Goal: Task Accomplishment & Management: Use online tool/utility

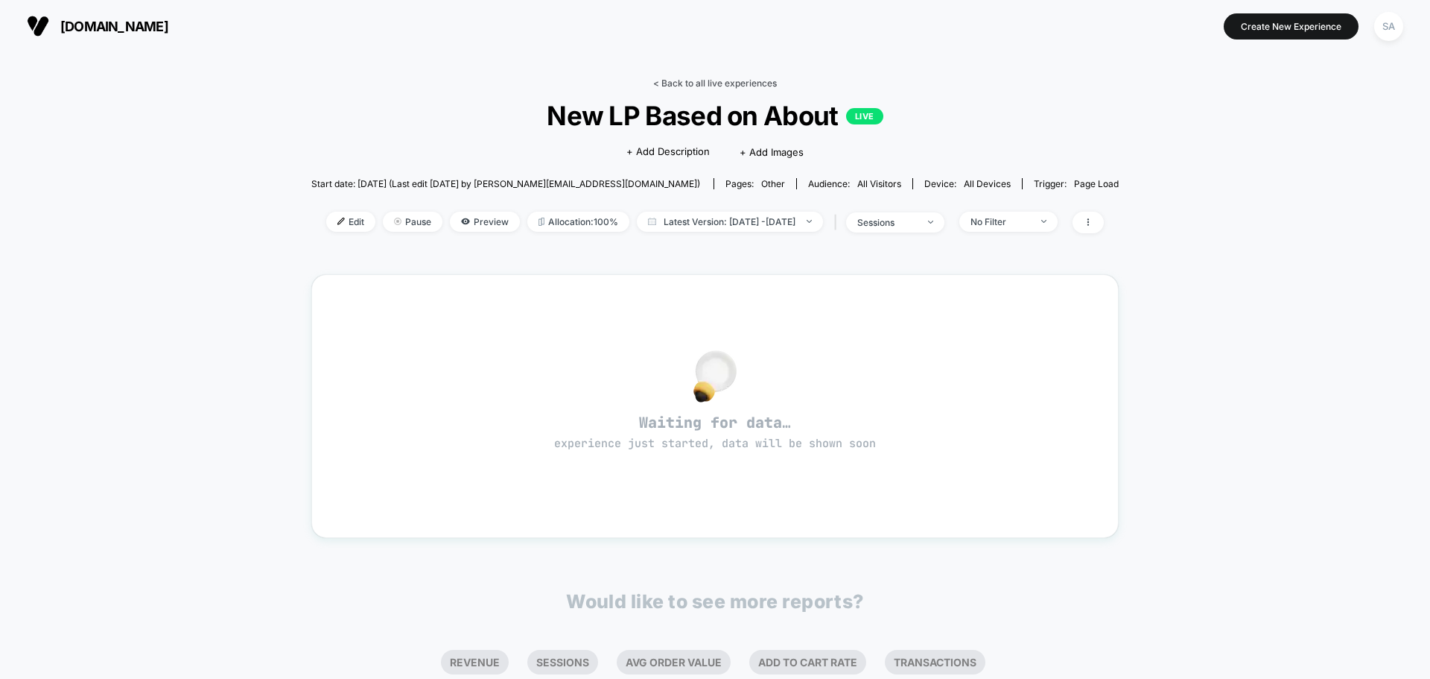
click at [694, 84] on link "< Back to all live experiences" at bounding box center [715, 82] width 124 height 11
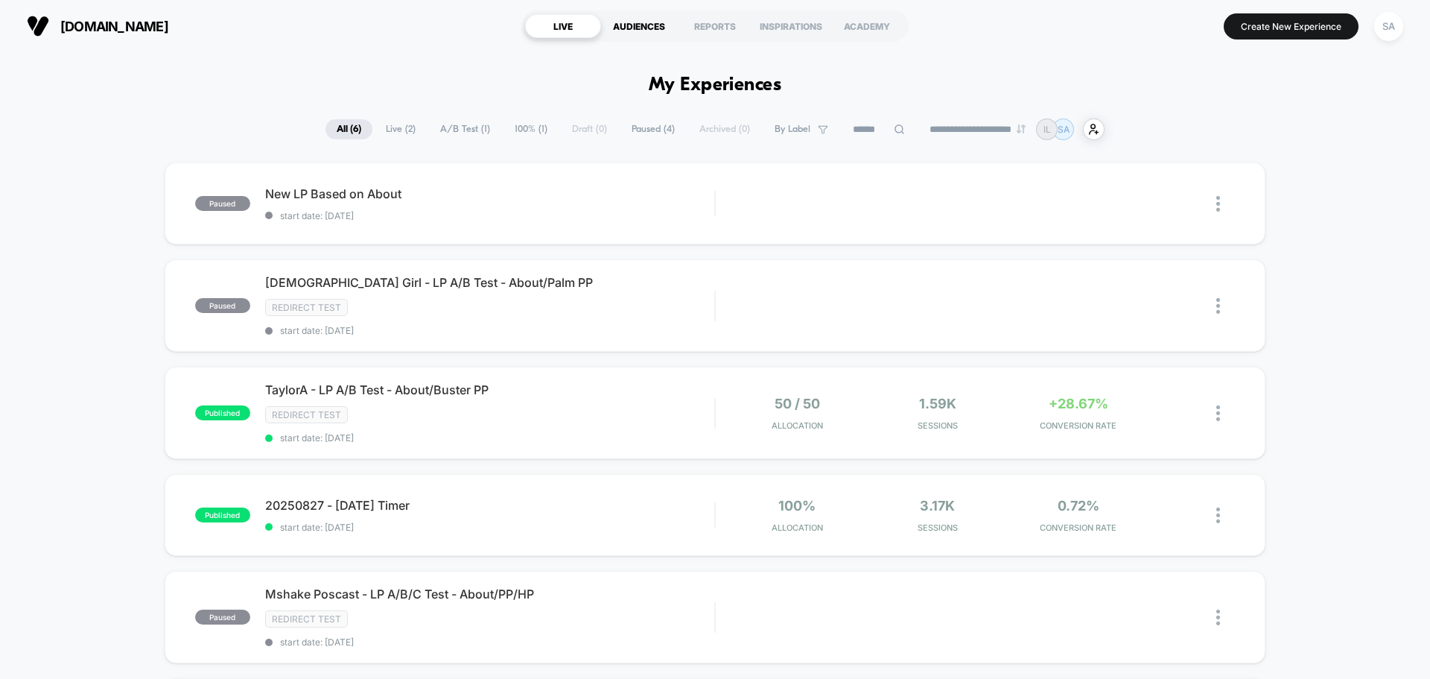
click at [656, 19] on div "AUDIENCES" at bounding box center [639, 26] width 76 height 24
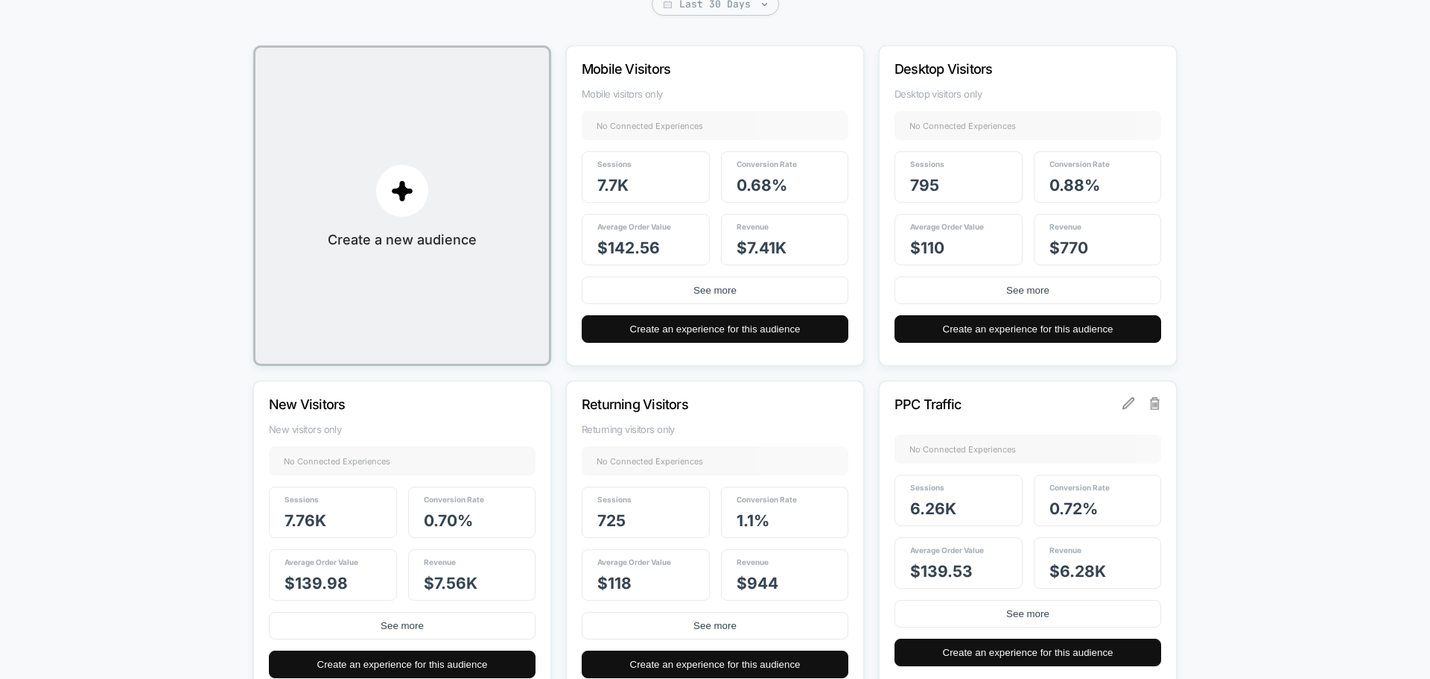
scroll to position [276, 0]
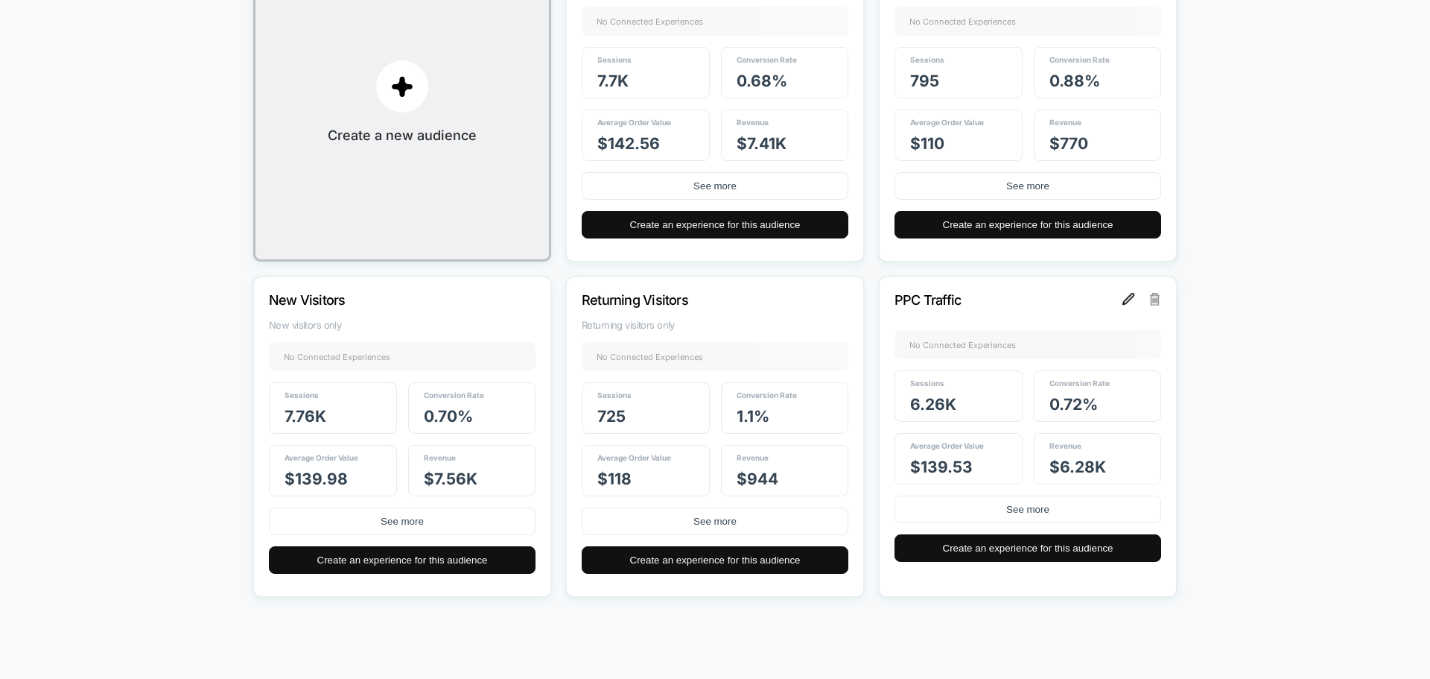
click at [1128, 295] on img at bounding box center [1129, 299] width 12 height 12
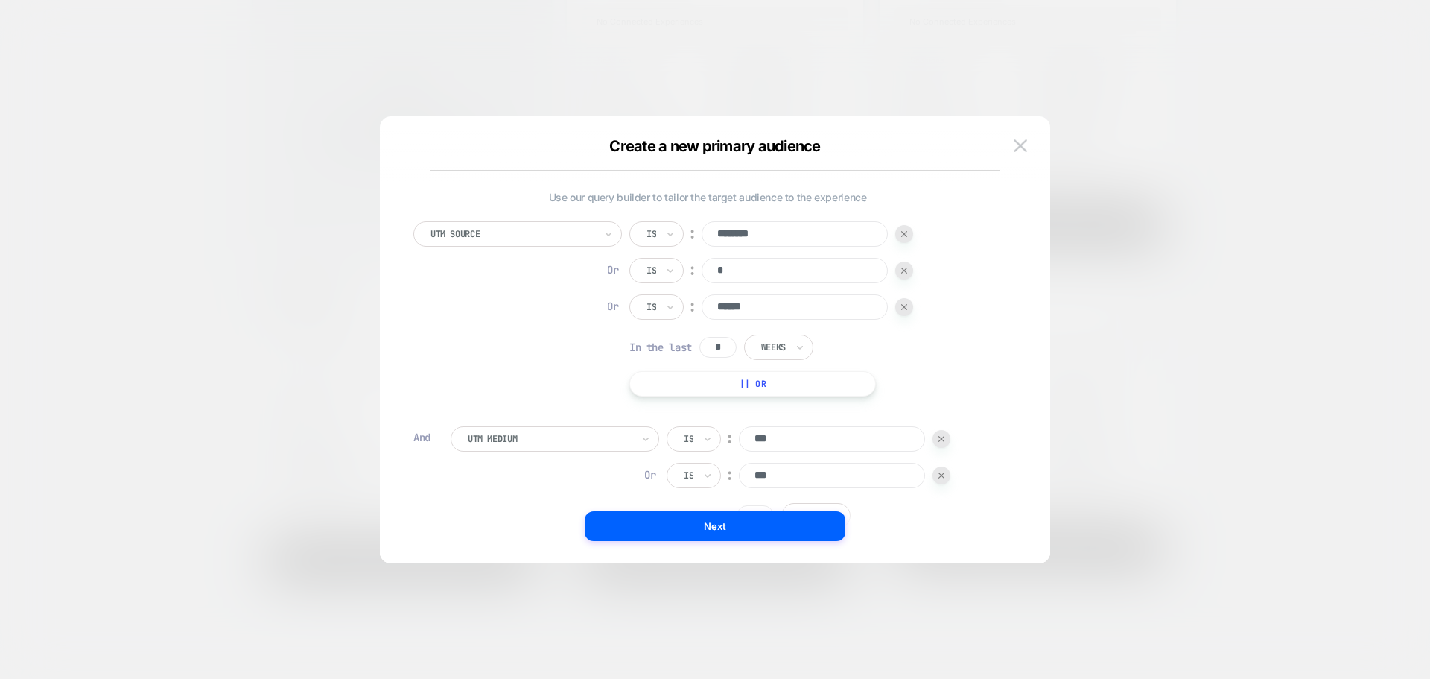
scroll to position [15, 0]
click at [736, 384] on button "|| Or" at bounding box center [752, 380] width 247 height 25
click at [748, 340] on input at bounding box center [795, 340] width 186 height 25
type input "*********"
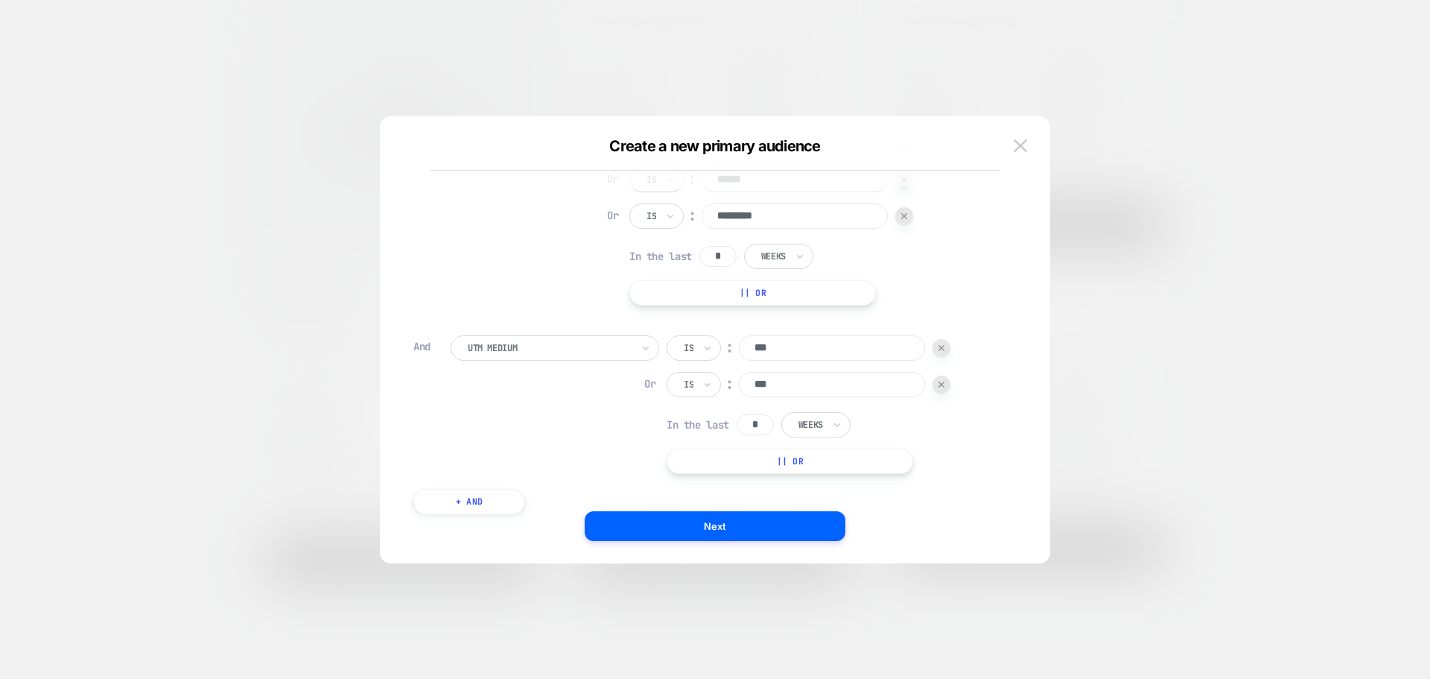
scroll to position [149, 0]
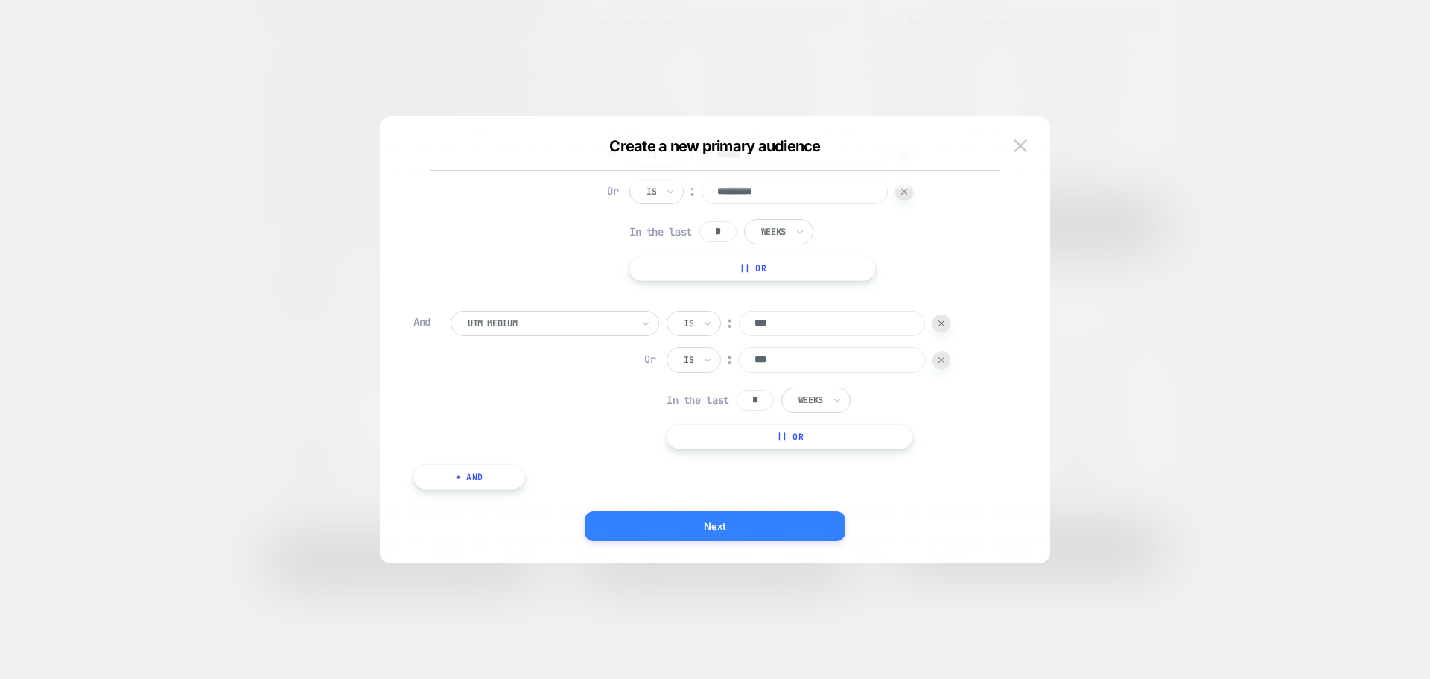
click at [716, 513] on button "Next" at bounding box center [715, 526] width 261 height 30
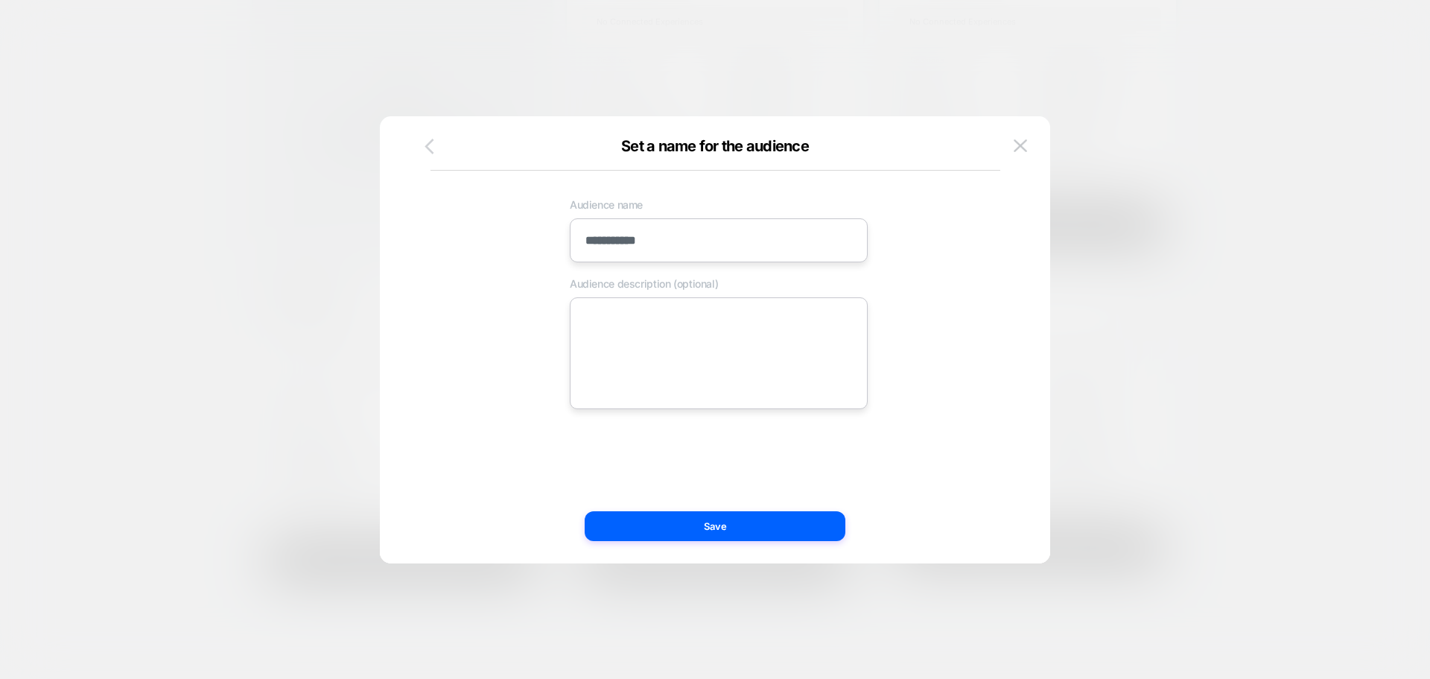
click at [433, 147] on icon "button" at bounding box center [429, 146] width 19 height 19
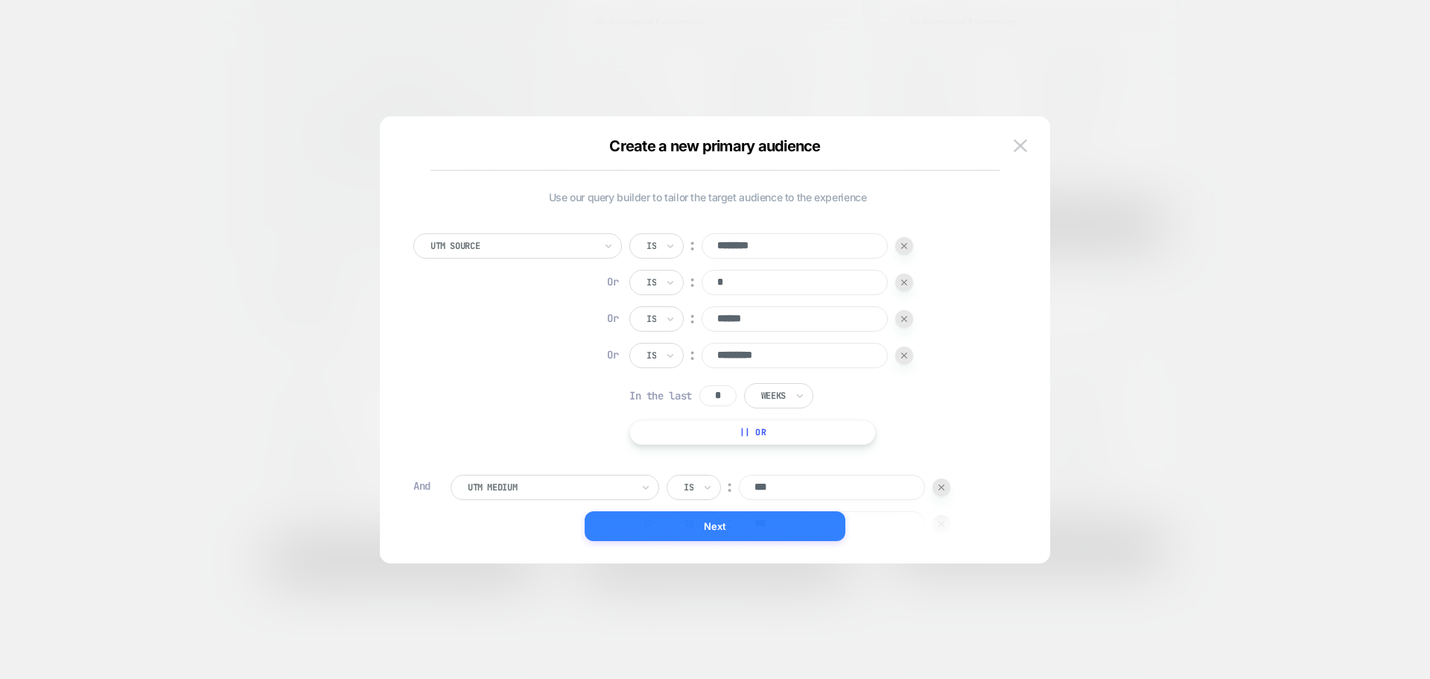
scroll to position [3, 0]
click at [740, 532] on button "Next" at bounding box center [715, 526] width 261 height 30
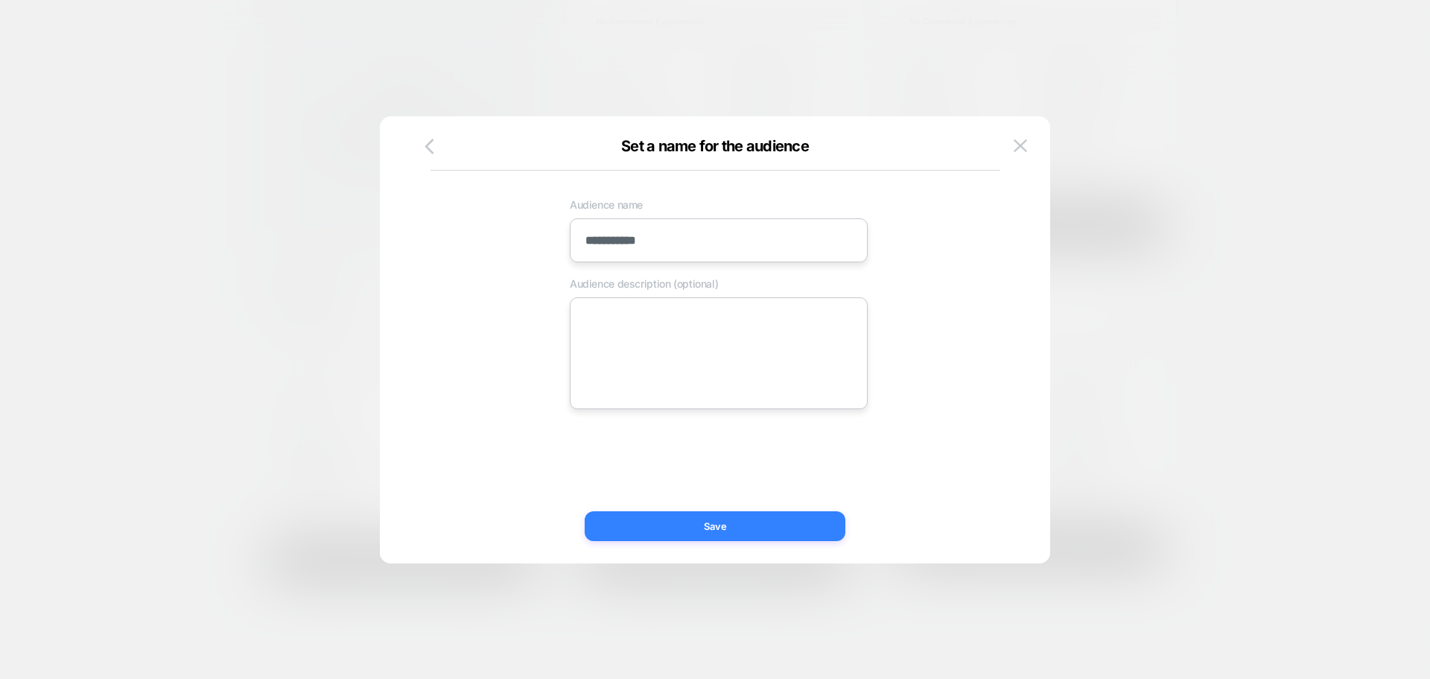
scroll to position [0, 0]
click at [740, 532] on button "Save" at bounding box center [715, 526] width 261 height 30
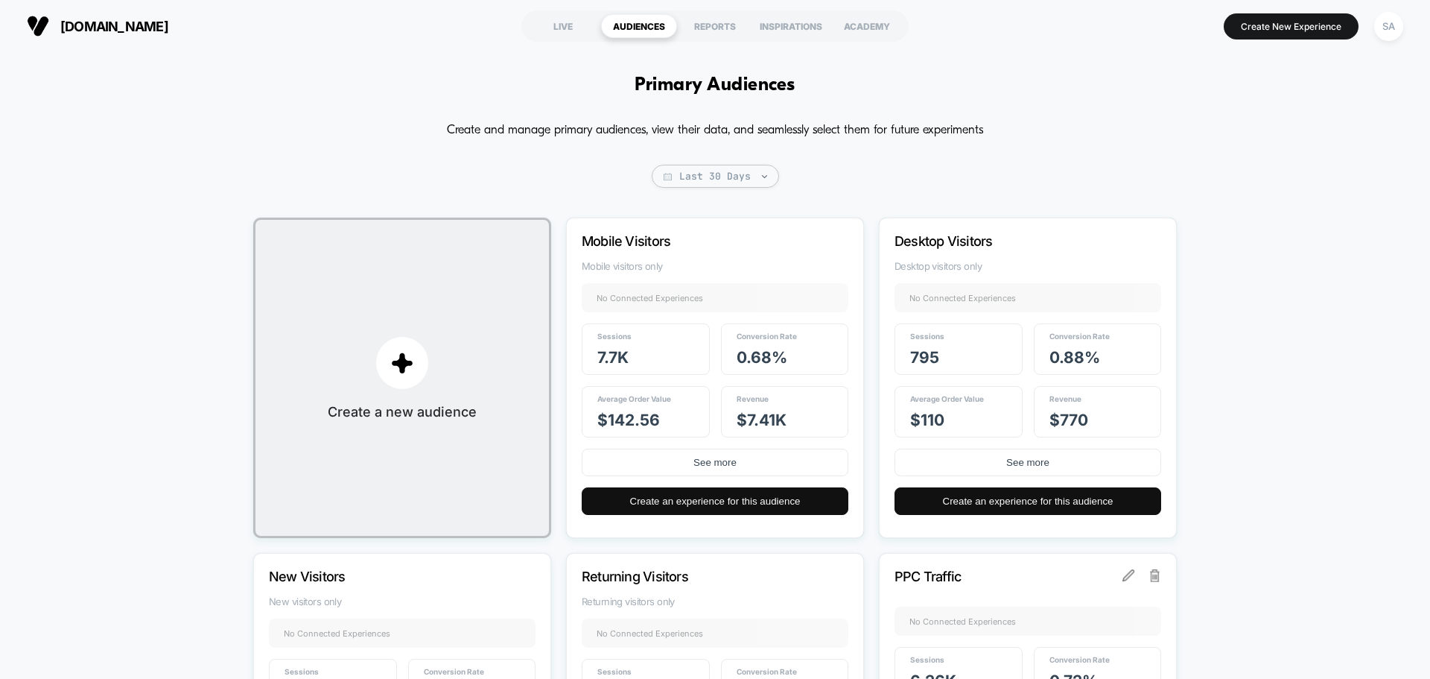
drag, startPoint x: 565, startPoint y: 25, endPoint x: 431, endPoint y: 66, distance: 140.9
click at [415, 63] on div "[DOMAIN_NAME] LIVE AUDIENCES REPORTS INSPIRATIONS ACADEMY Create New Experience…" at bounding box center [715, 339] width 1430 height 679
click at [580, 19] on div "LIVE" at bounding box center [563, 26] width 76 height 24
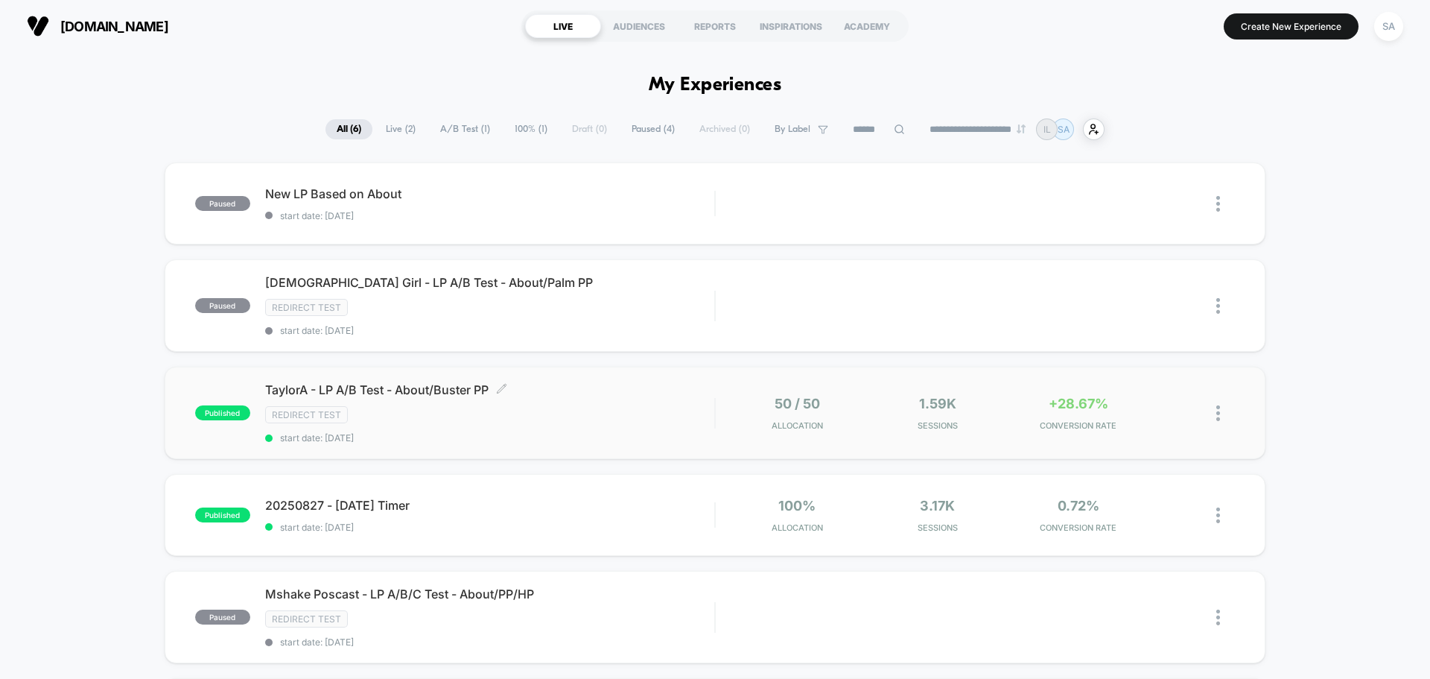
click at [329, 392] on span "TaylorA - LP A/B Test - About/Buster PP Click to edit experience details" at bounding box center [489, 389] width 449 height 15
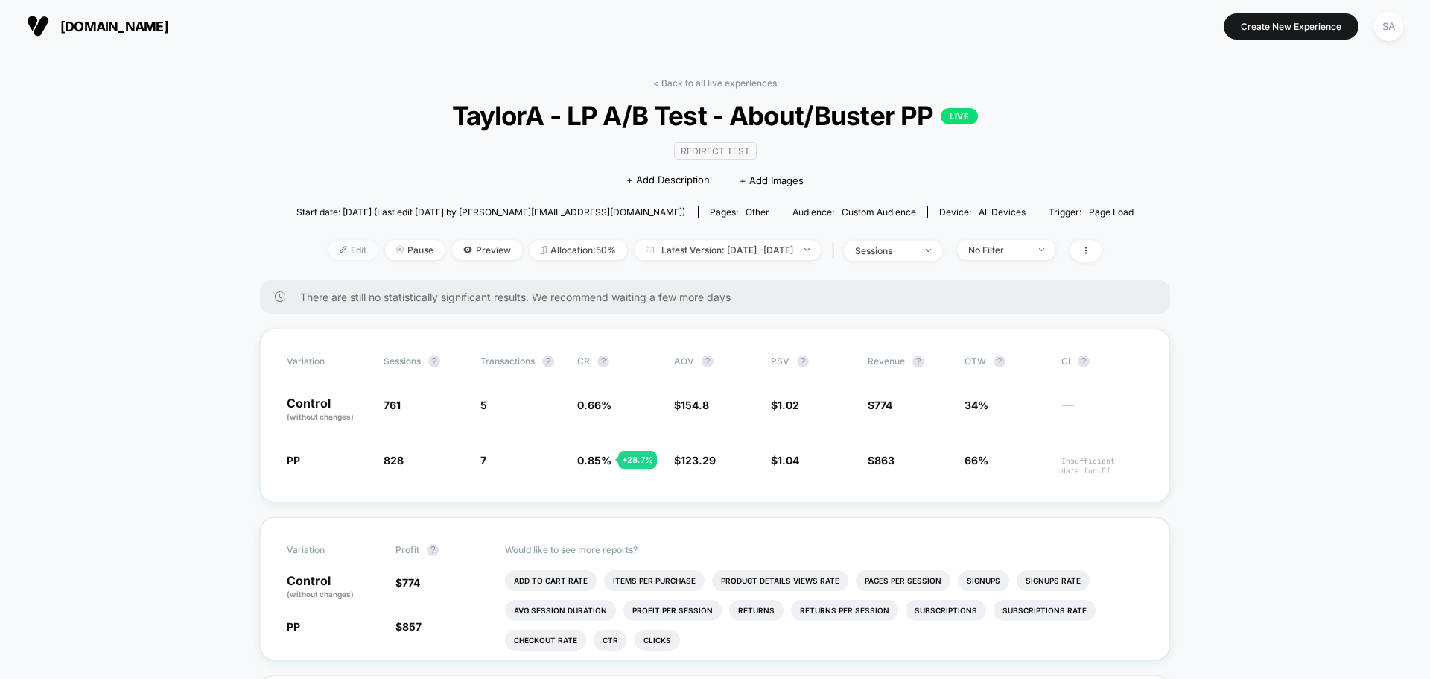
click at [331, 255] on span "Edit" at bounding box center [353, 250] width 49 height 20
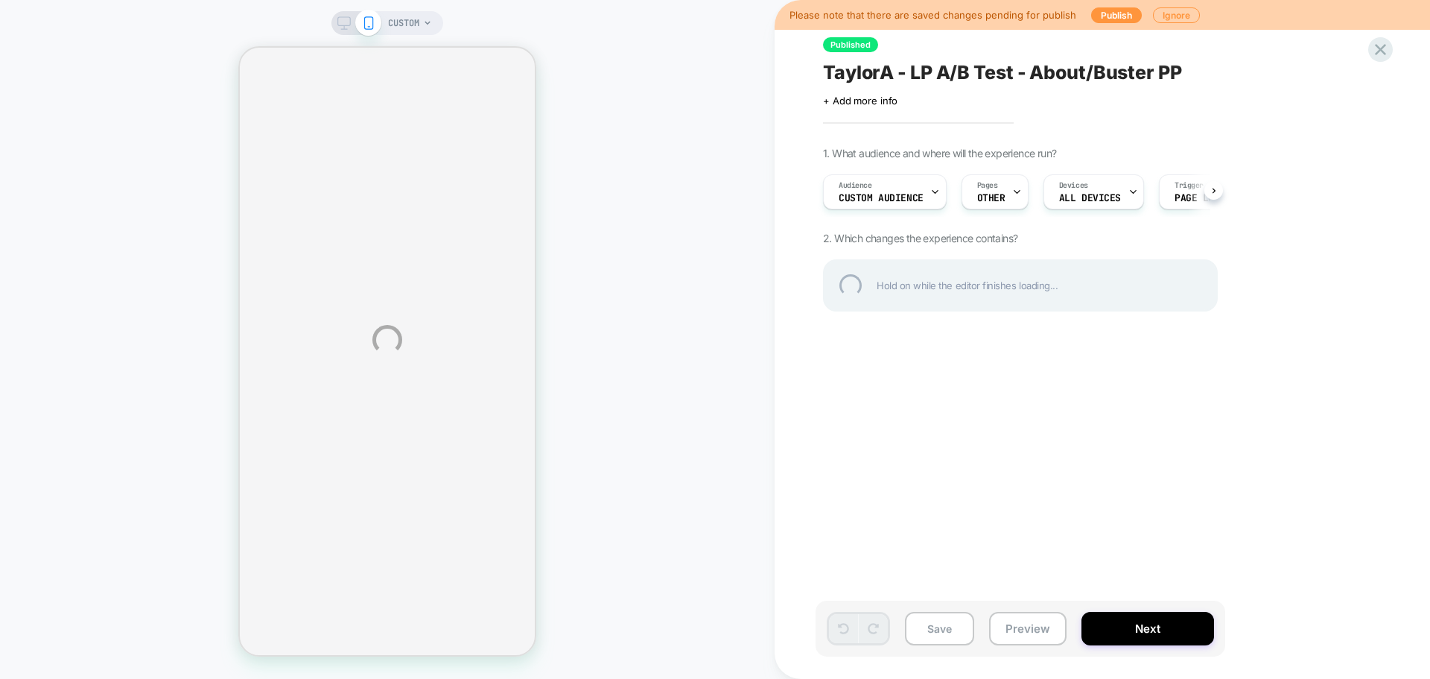
click at [913, 188] on div "CUSTOM Please note that there are saved changes pending for publish Publish Ign…" at bounding box center [715, 339] width 1430 height 679
click at [936, 172] on div "CUSTOM Please note that there are saved changes pending for publish Publish Ign…" at bounding box center [715, 339] width 1430 height 679
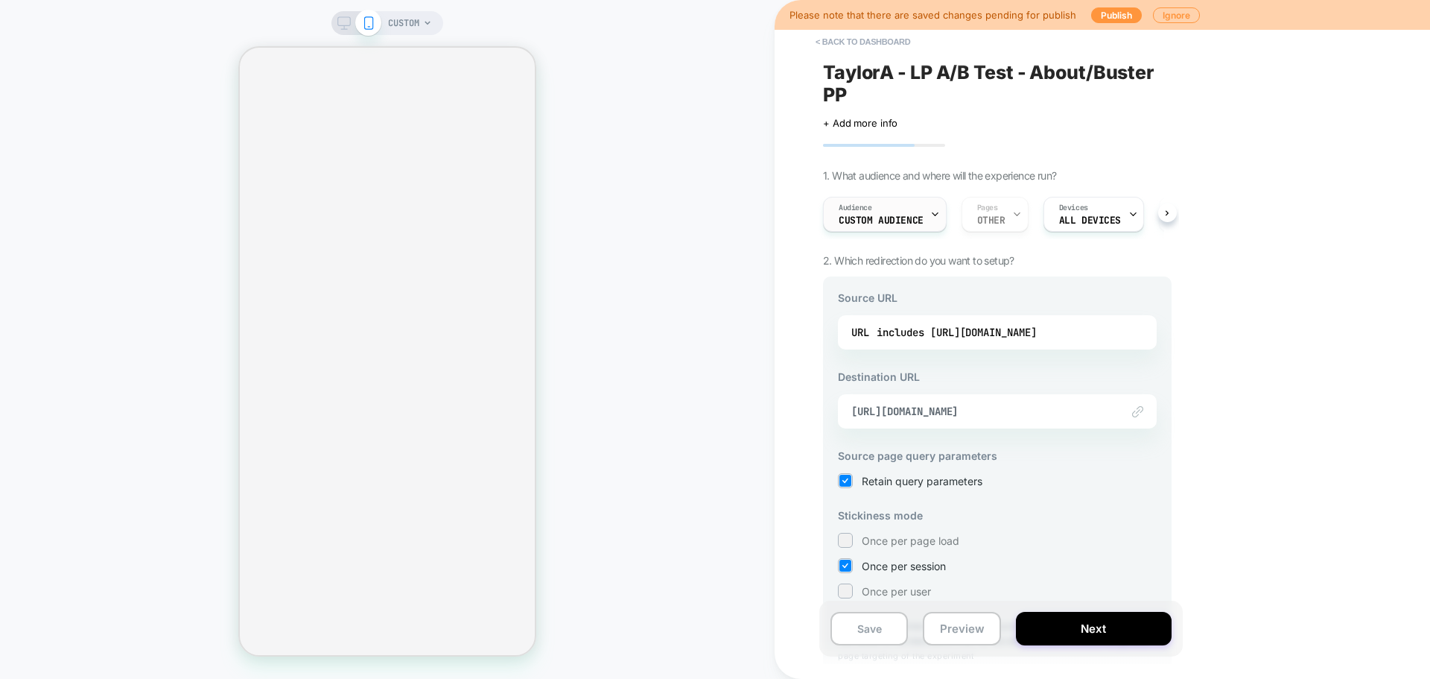
click at [905, 209] on div "Audience Custom Audience" at bounding box center [881, 214] width 115 height 34
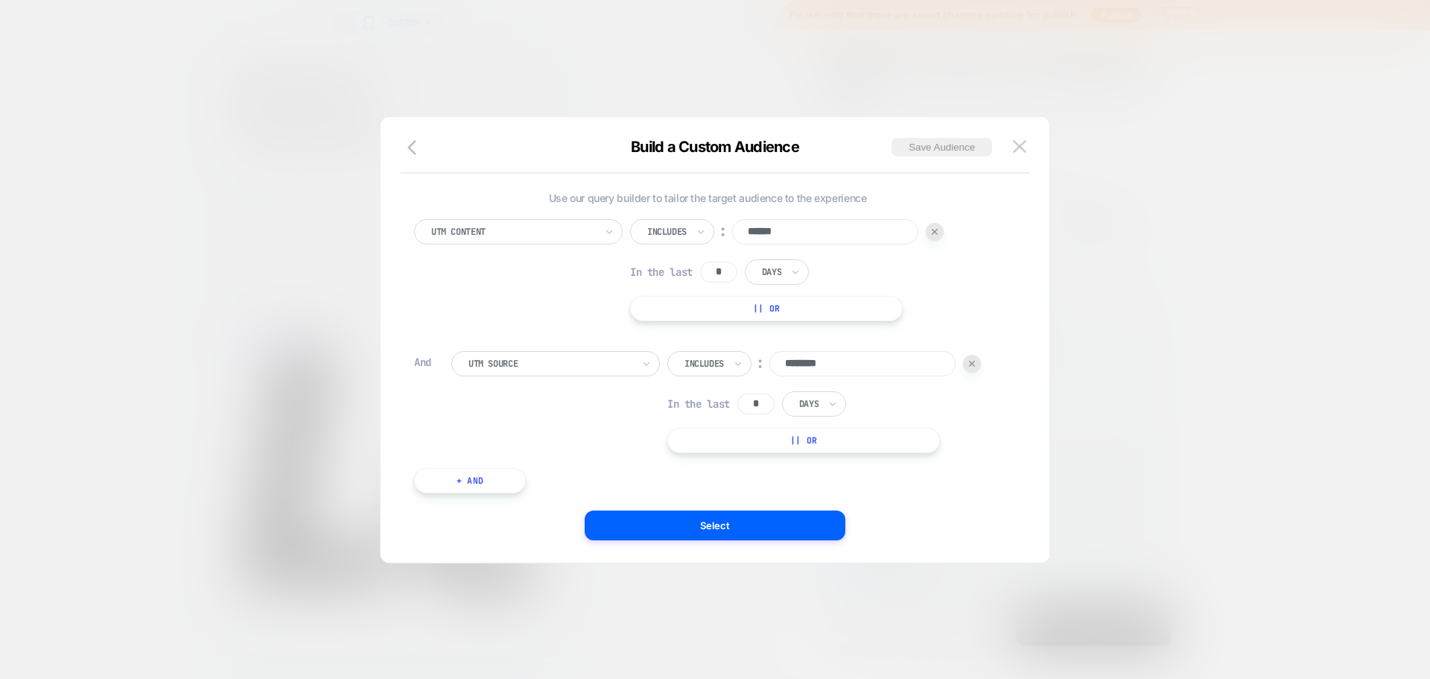
scroll to position [35, 0]
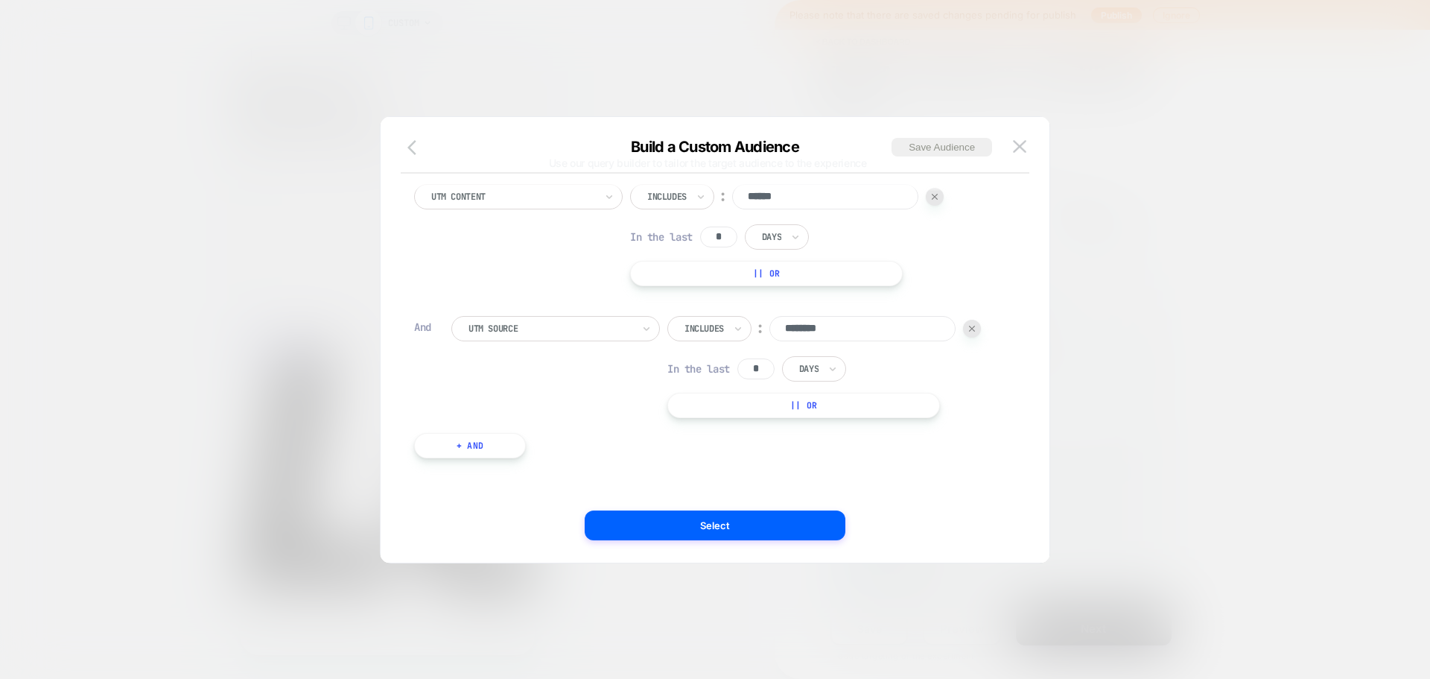
click at [407, 157] on button "button" at bounding box center [416, 149] width 27 height 22
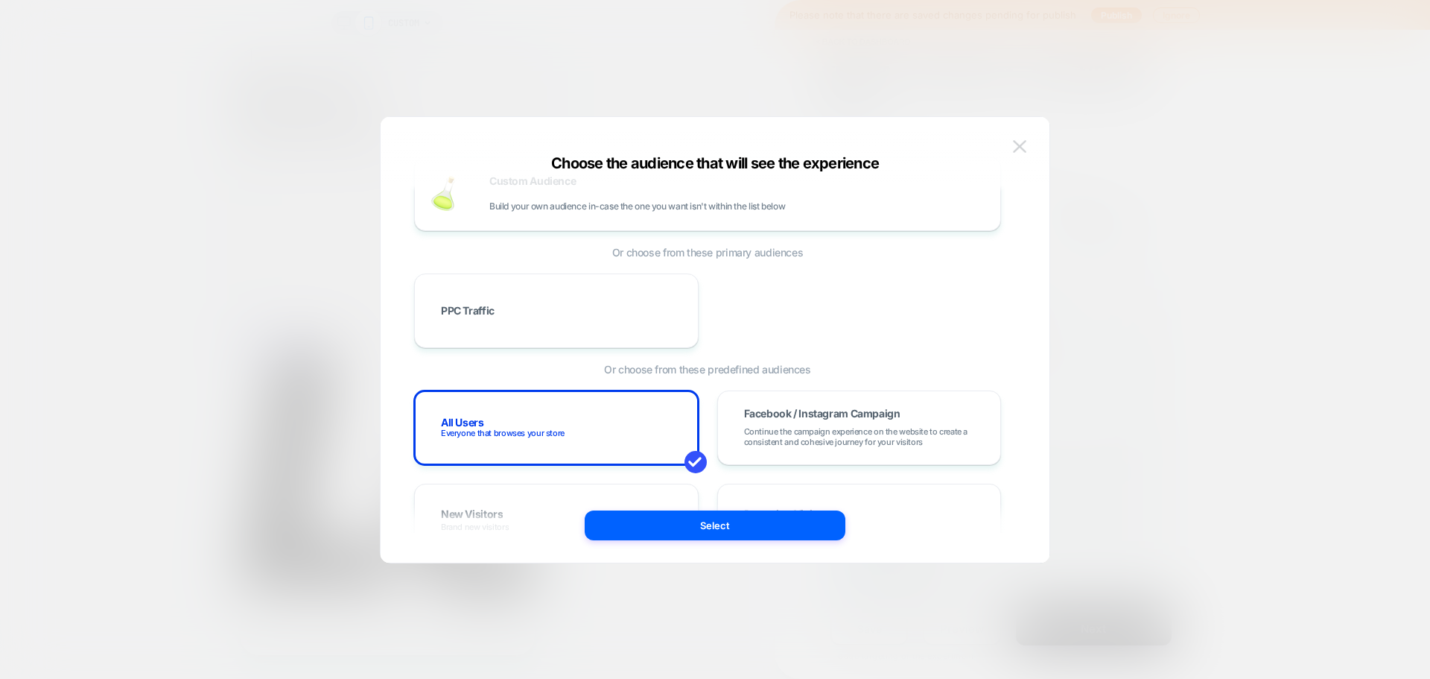
click at [1014, 144] on img at bounding box center [1019, 146] width 13 height 13
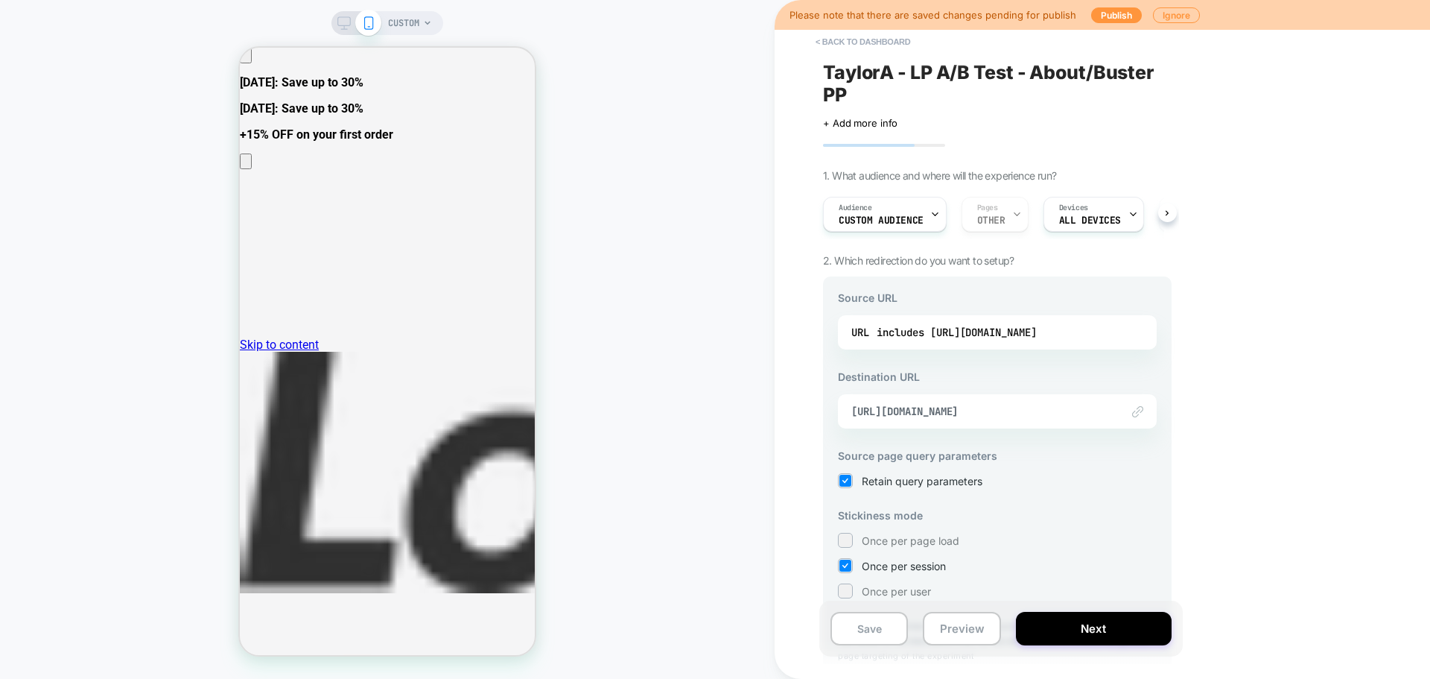
click at [621, 180] on div "CUSTOM" at bounding box center [387, 339] width 775 height 649
click at [159, 415] on div "CUSTOM" at bounding box center [387, 339] width 775 height 649
drag, startPoint x: 153, startPoint y: 84, endPoint x: 131, endPoint y: 74, distance: 24.7
